Goal: Complete application form: Complete application form

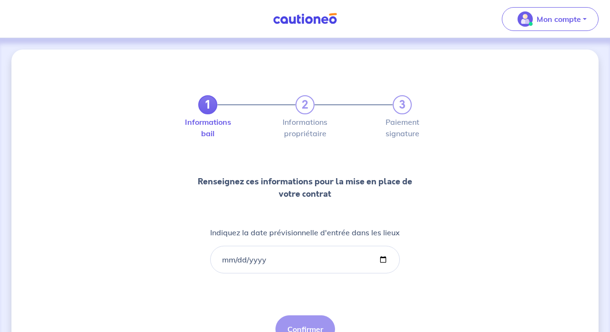
click at [320, 24] on img at bounding box center [304, 19] width 71 height 12
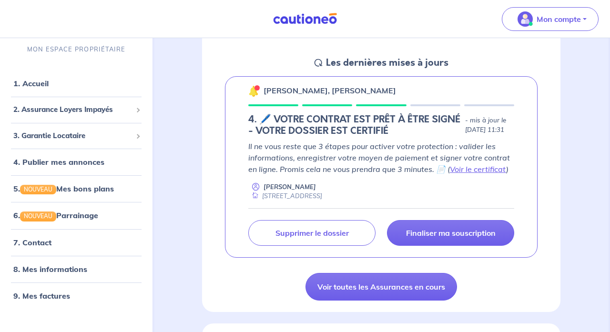
scroll to position [132, 0]
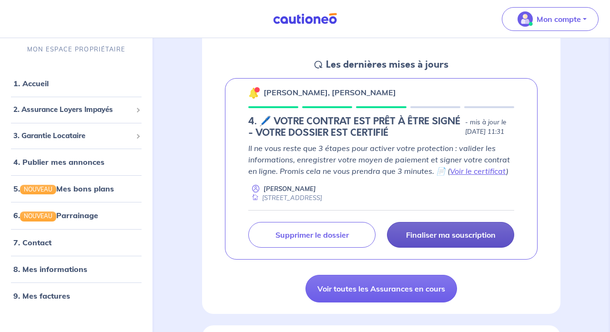
click at [471, 236] on p "Finaliser ma souscription" at bounding box center [451, 235] width 90 height 10
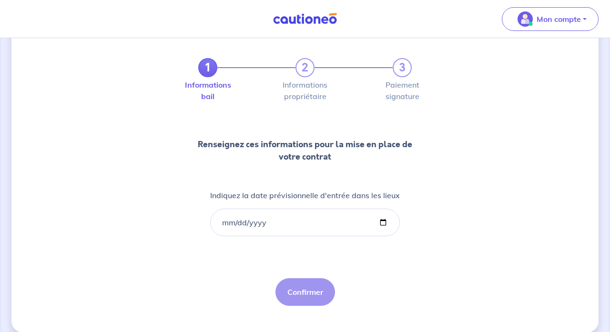
scroll to position [38, 0]
click at [226, 222] on input "Indiquez la date prévisionnelle d'entrée dans les lieux" at bounding box center [305, 222] width 190 height 28
type input "[DATE]"
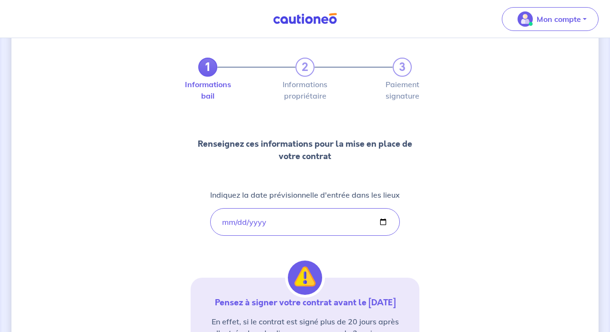
click at [481, 195] on div "1 2 3 Informations bail Informations propriétaire Paiement signature Renseignez…" at bounding box center [304, 242] width 587 height 461
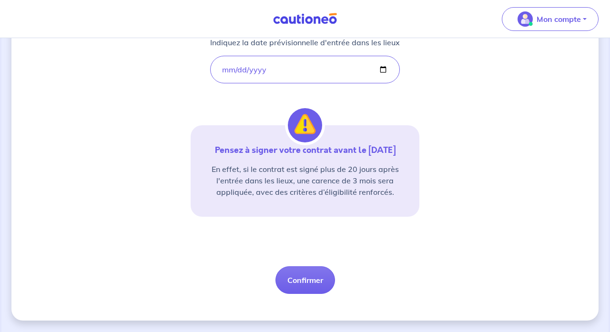
scroll to position [190, 0]
click at [316, 281] on button "Confirmer" at bounding box center [305, 280] width 60 height 28
select select "FR"
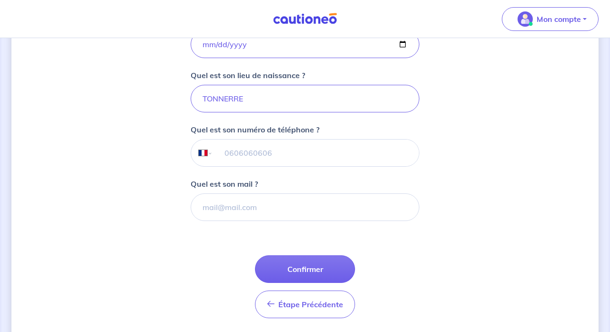
scroll to position [225, 0]
click at [305, 269] on button "Confirmer" at bounding box center [305, 269] width 100 height 28
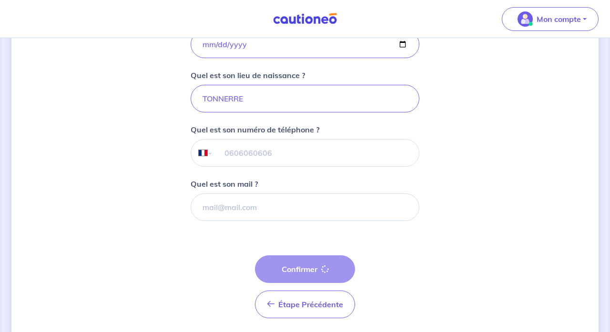
select select "FR"
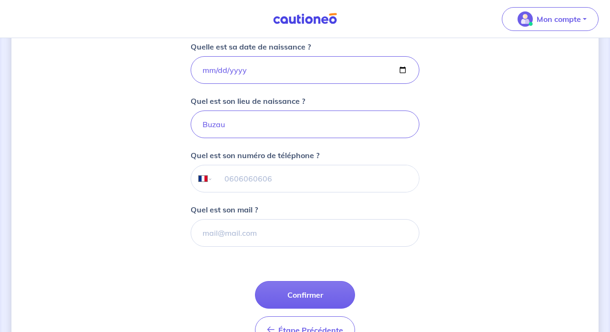
scroll to position [200, 0]
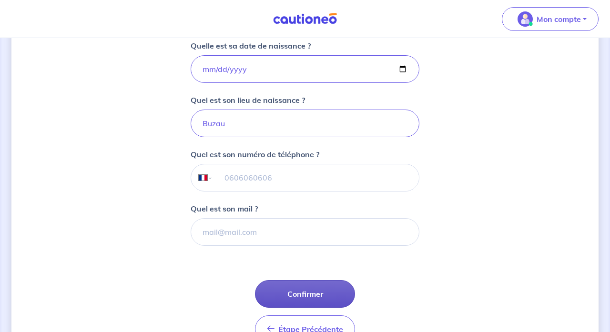
click at [321, 286] on button "Confirmer" at bounding box center [305, 294] width 100 height 28
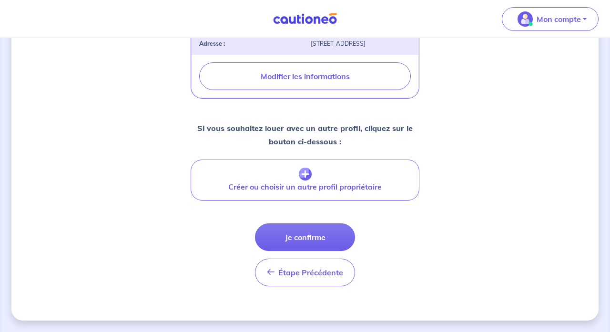
scroll to position [356, 0]
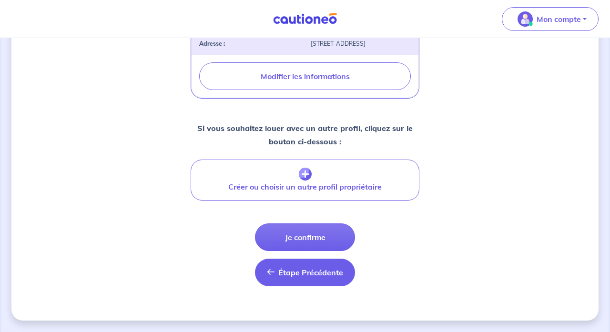
click at [317, 276] on span "Étape Précédente" at bounding box center [310, 273] width 65 height 10
select select "FR"
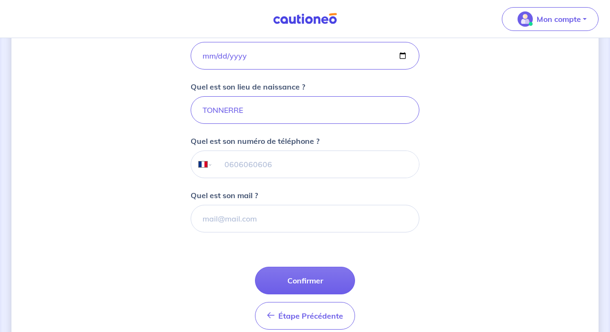
scroll to position [251, 0]
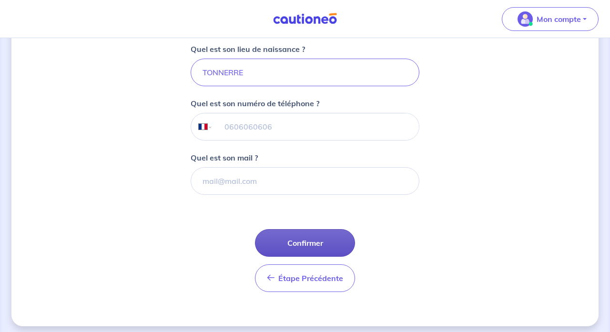
click at [315, 246] on button "Confirmer" at bounding box center [305, 243] width 100 height 28
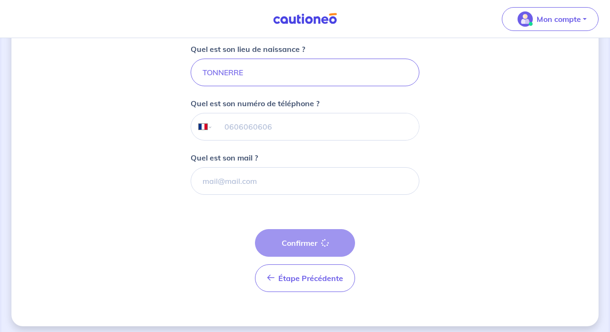
select select "FR"
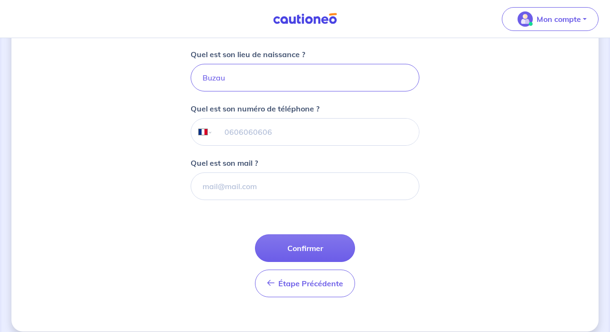
scroll to position [250, 0]
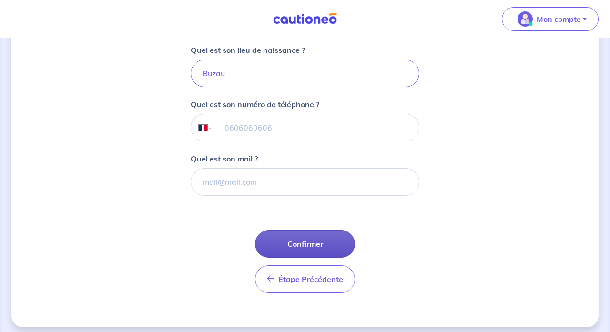
click at [309, 241] on button "Confirmer" at bounding box center [305, 244] width 100 height 28
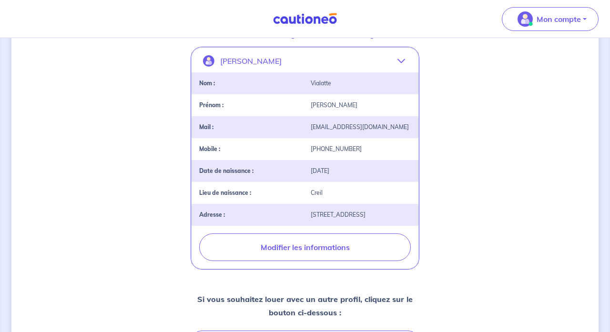
scroll to position [186, 0]
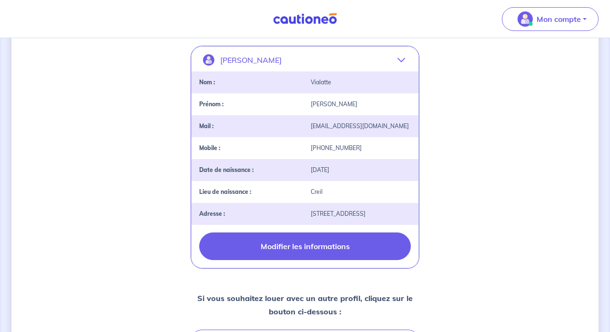
click at [362, 236] on button "Modifier les informations" at bounding box center [305, 247] width 212 height 28
select select "FR"
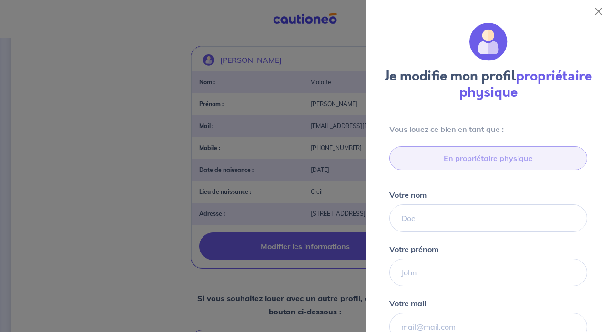
type input "06 48 36 16 86"
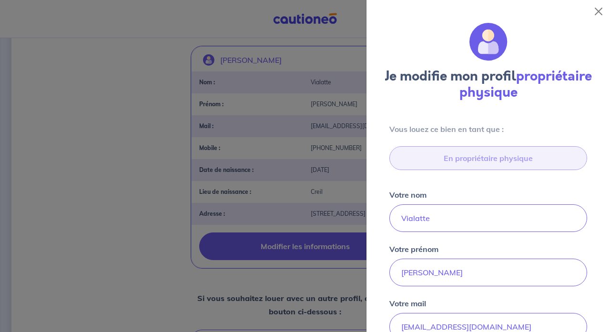
type input "[STREET_ADDRESS]"
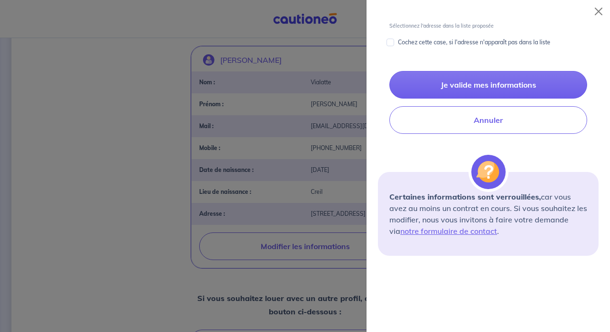
scroll to position [535, 0]
click at [599, 12] on button "Close" at bounding box center [598, 11] width 15 height 15
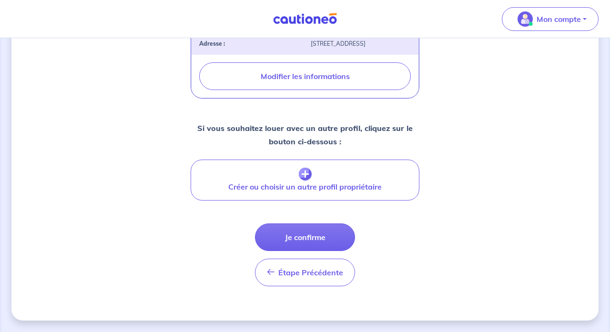
scroll to position [356, 0]
click at [319, 241] on button "Je confirme" at bounding box center [305, 238] width 100 height 28
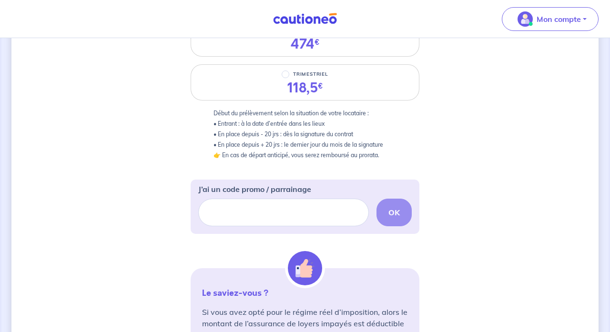
scroll to position [175, 0]
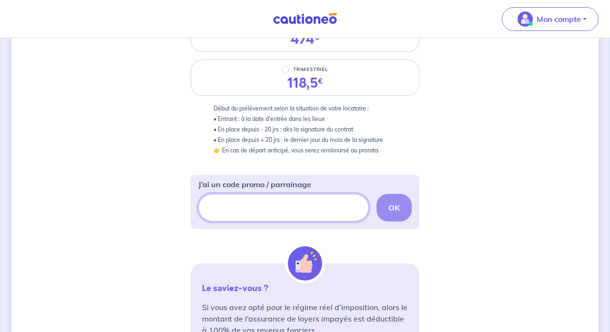
click at [265, 214] on input "J’ai un code promo / parrainage" at bounding box center [283, 208] width 171 height 28
type input "f"
type input "FILLEUL-CA8LQW"
click at [401, 211] on div "FILLEUL-CA8LQW OK" at bounding box center [305, 208] width 214 height 28
click at [397, 207] on div "FILLEUL-CA8LQW OK" at bounding box center [305, 208] width 214 height 28
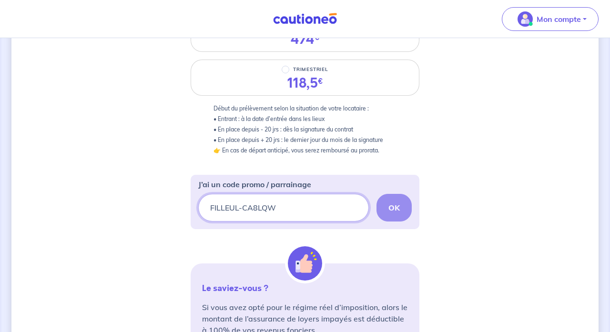
click at [324, 209] on input "FILLEUL-CA8LQW" at bounding box center [283, 208] width 171 height 28
click at [391, 212] on div "FILLEUL-CA8LQW OK" at bounding box center [305, 208] width 214 height 28
click at [437, 204] on div "2 3 Informations bail Informations propriétaire Paiement signature Choisissez v…" at bounding box center [304, 185] width 587 height 620
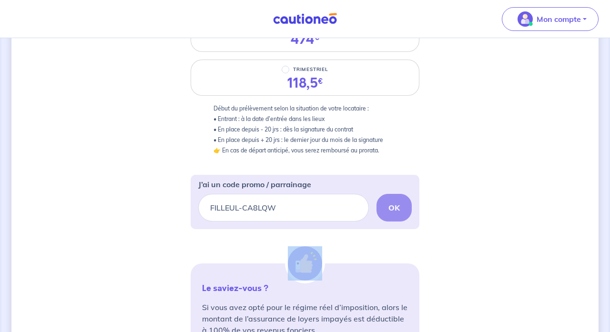
click at [437, 204] on div "2 3 Informations bail Informations propriétaire Paiement signature Choisissez v…" at bounding box center [304, 185] width 587 height 620
click at [394, 206] on div "FILLEUL-CA8LQW OK" at bounding box center [305, 208] width 214 height 28
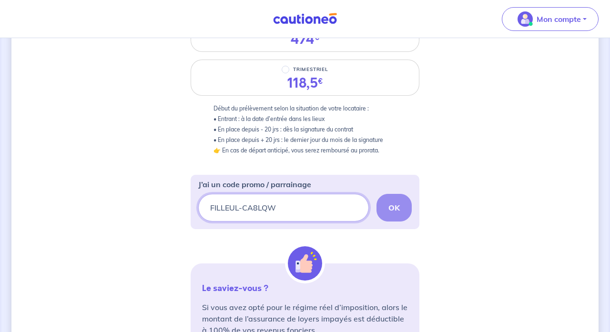
click at [302, 209] on input "FILLEUL-CA8LQW" at bounding box center [283, 208] width 171 height 28
click at [397, 209] on div "FILLEUL-CA8LQW OK" at bounding box center [305, 208] width 214 height 28
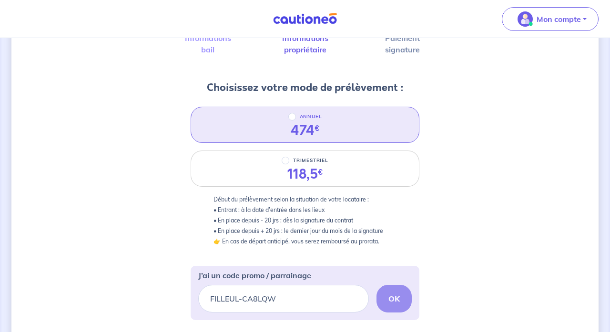
click at [344, 127] on div "ANNUEL 474 €" at bounding box center [305, 125] width 229 height 36
radio input "true"
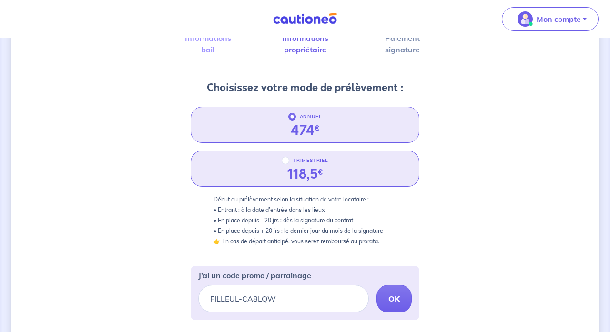
click at [341, 170] on div "TRIMESTRIEL 118,5 €" at bounding box center [305, 169] width 229 height 36
radio input "true"
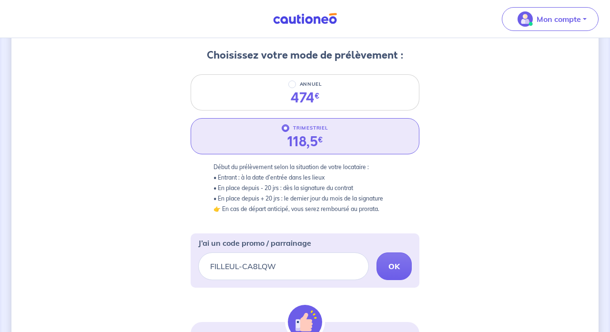
scroll to position [117, 0]
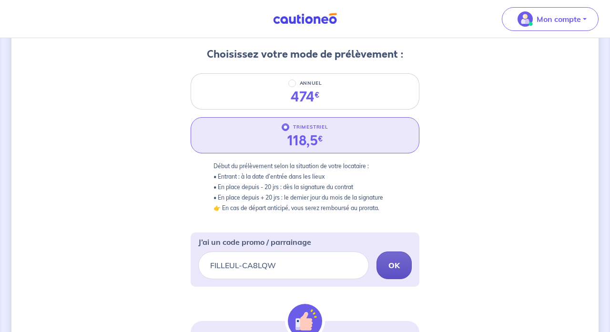
click at [399, 264] on strong "OK" at bounding box center [393, 266] width 11 height 10
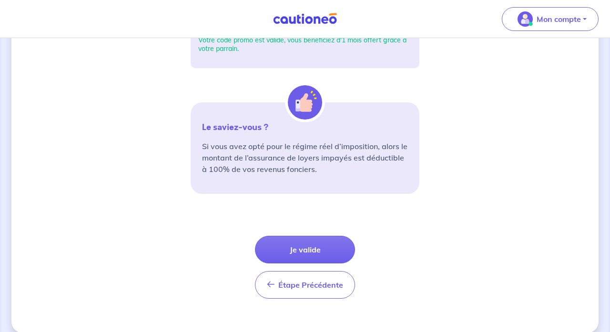
scroll to position [365, 0]
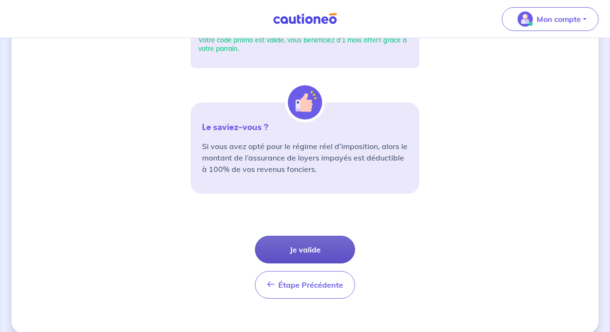
click at [319, 249] on button "Je valide" at bounding box center [305, 250] width 100 height 28
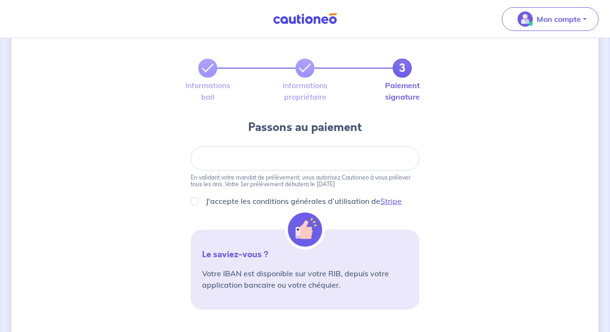
scroll to position [64, 0]
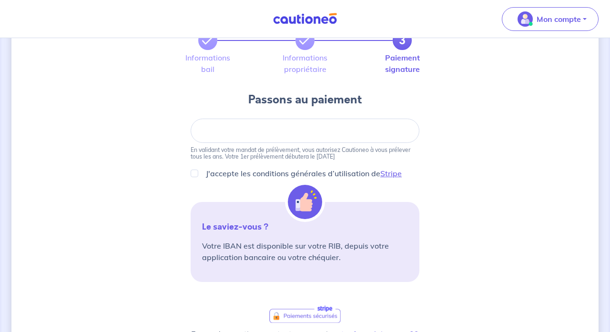
click at [254, 136] on div at bounding box center [305, 131] width 229 height 24
click at [503, 139] on div "3 Informations bail Informations propriétaire Paiement signature Passons au pai…" at bounding box center [304, 258] width 587 height 546
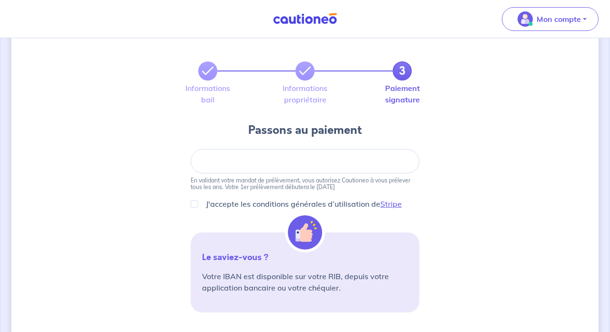
scroll to position [35, 0]
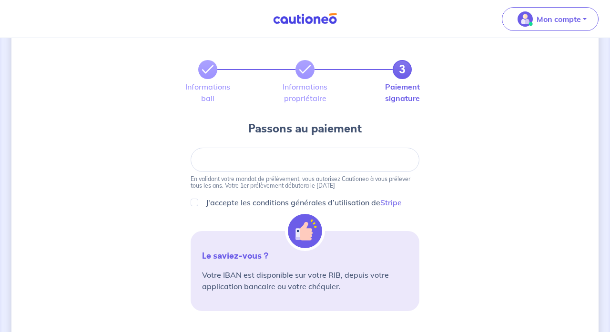
click at [285, 165] on div at bounding box center [305, 160] width 229 height 24
click at [323, 155] on div at bounding box center [305, 160] width 229 height 24
click at [498, 180] on div "3 Informations bail Informations propriétaire Paiement signature Passons au pai…" at bounding box center [304, 287] width 587 height 546
click at [198, 203] on input "J'accepte les conditions générales d’utilisation de Stripe" at bounding box center [195, 203] width 8 height 8
checkbox input "true"
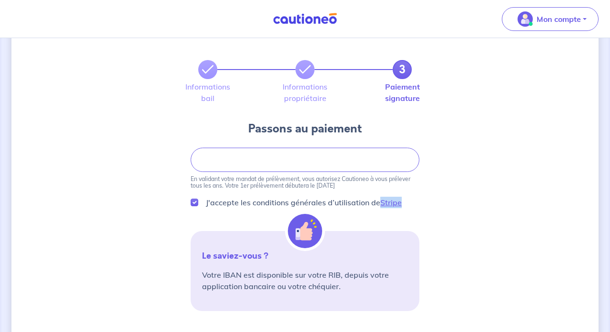
click at [488, 189] on div "3 Informations bail Informations propriétaire Paiement signature Passons au pai…" at bounding box center [304, 287] width 587 height 546
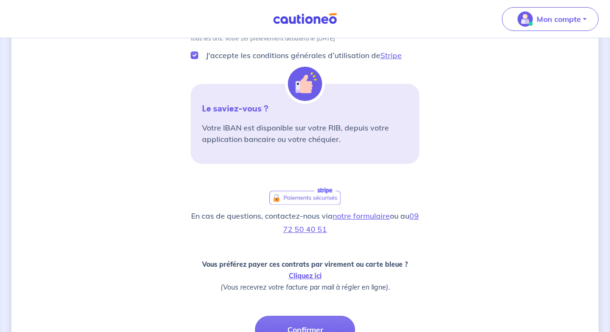
scroll to position [237, 0]
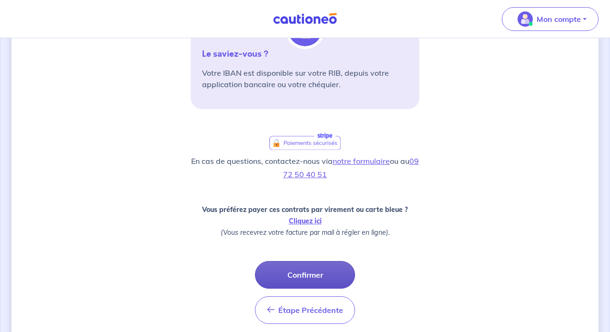
click at [314, 274] on button "Confirmer" at bounding box center [305, 275] width 100 height 28
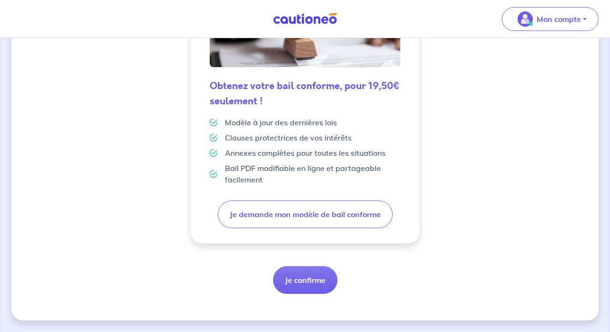
scroll to position [268, 0]
click at [309, 281] on button "Je confirme" at bounding box center [305, 280] width 64 height 28
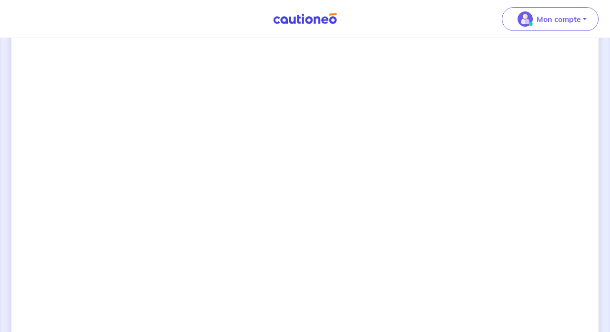
scroll to position [644, 0]
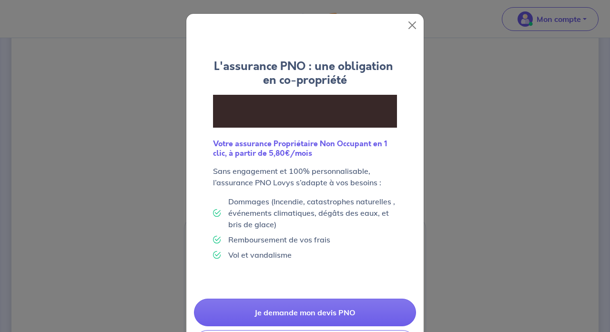
scroll to position [121, 0]
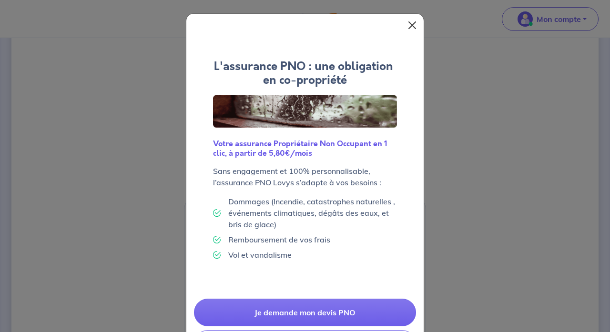
click at [410, 30] on button "Close" at bounding box center [412, 25] width 15 height 15
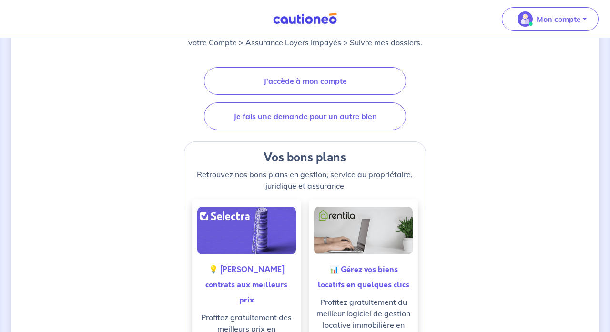
scroll to position [138, 0]
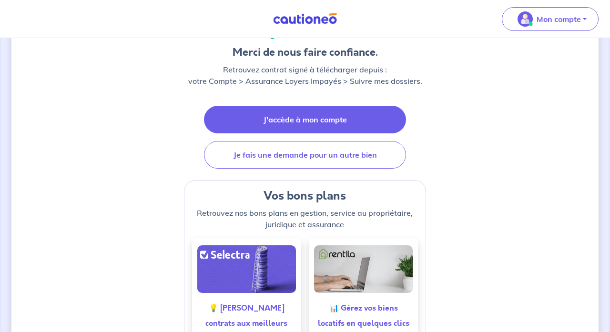
click at [315, 115] on link "J'accède à mon compte" at bounding box center [305, 120] width 202 height 28
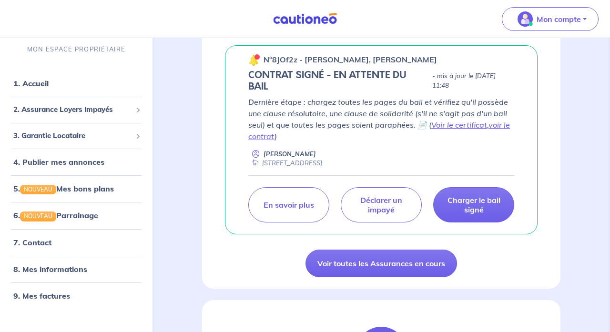
scroll to position [163, 0]
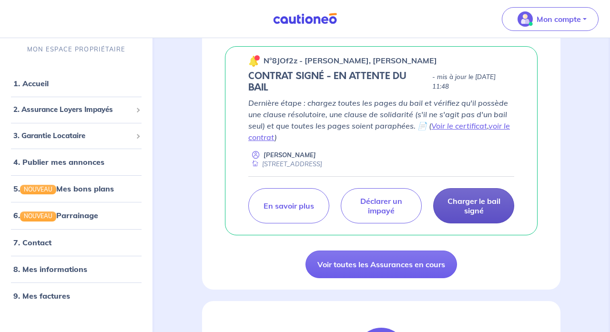
click at [489, 202] on p "Charger le bail signé" at bounding box center [473, 205] width 57 height 19
click at [471, 210] on p "Charger le bail signé" at bounding box center [473, 205] width 57 height 19
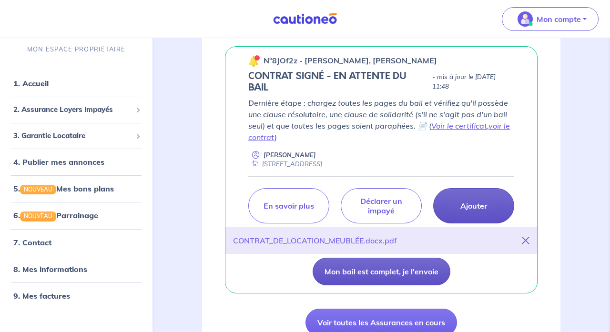
click at [400, 271] on button "Mon bail est complet, je l'envoie" at bounding box center [382, 272] width 138 height 28
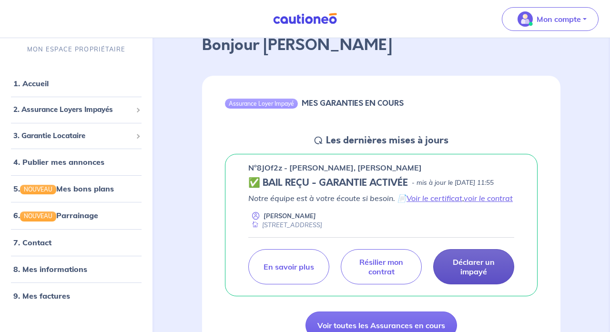
scroll to position [57, 0]
